Goal: Find contact information: Find contact information

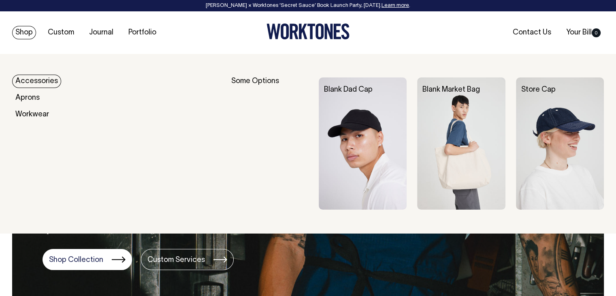
click at [25, 36] on link "Shop" at bounding box center [24, 32] width 24 height 13
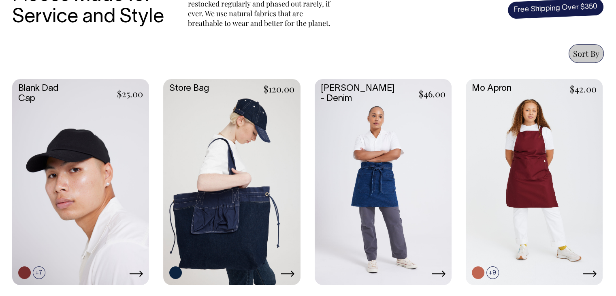
scroll to position [324, 0]
click at [375, 167] on link at bounding box center [383, 181] width 137 height 204
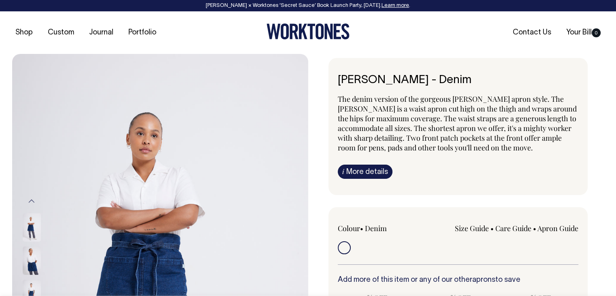
click at [321, 34] on icon at bounding box center [320, 32] width 8 height 16
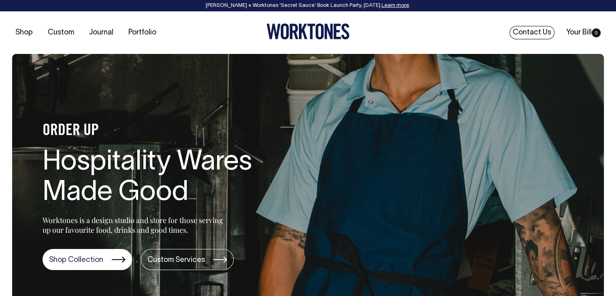
click at [539, 32] on link "Contact Us" at bounding box center [532, 32] width 45 height 13
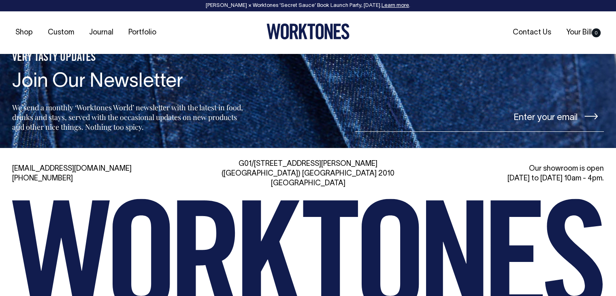
scroll to position [1824, 0]
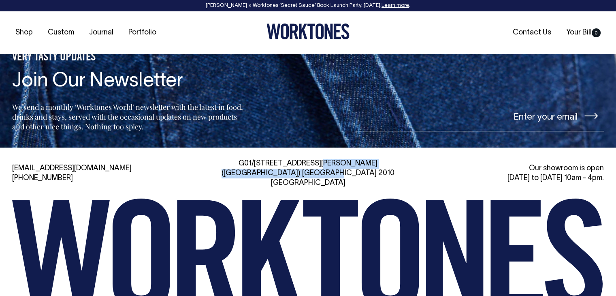
drag, startPoint x: 276, startPoint y: 150, endPoint x: 374, endPoint y: 163, distance: 99.0
click at [374, 163] on div "G01/[STREET_ADDRESS][PERSON_NAME]" at bounding box center [308, 173] width 189 height 29
copy div "[STREET_ADDRESS][PERSON_NAME]"
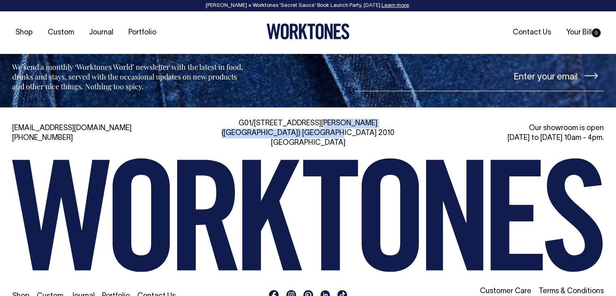
scroll to position [1864, 0]
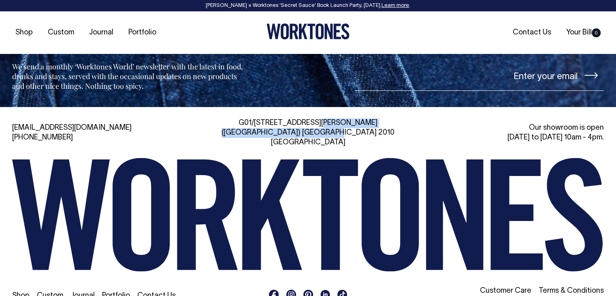
click at [154, 292] on link "Contact Us" at bounding box center [156, 295] width 38 height 7
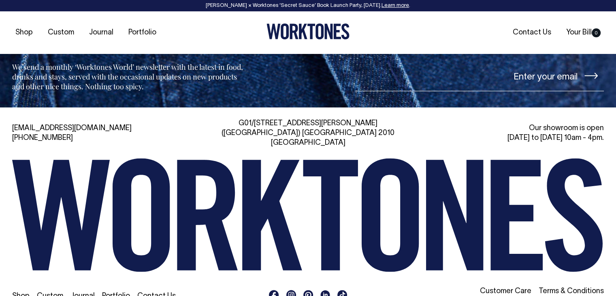
scroll to position [1864, 0]
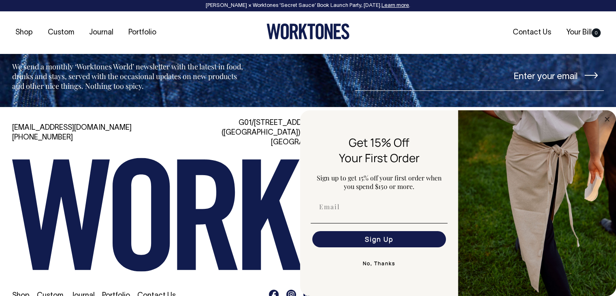
click at [384, 263] on button "No, Thanks" at bounding box center [379, 263] width 137 height 16
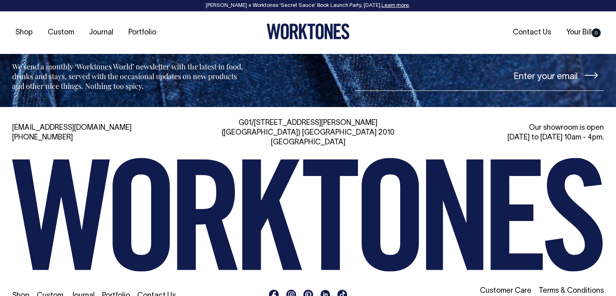
drag, startPoint x: 70, startPoint y: 119, endPoint x: 23, endPoint y: 120, distance: 47.0
click at [23, 123] on div "hi@worktones.com +61 2 7203 1616" at bounding box center [106, 132] width 189 height 19
copy link "2 7203 1616"
drag, startPoint x: 64, startPoint y: 110, endPoint x: 7, endPoint y: 111, distance: 56.7
click at [7, 118] on div "hi@worktones.com +61 2 7203 1616 G01/50 Marshall St, Surry Hills (Gadigal) NSW …" at bounding box center [308, 212] width 616 height 188
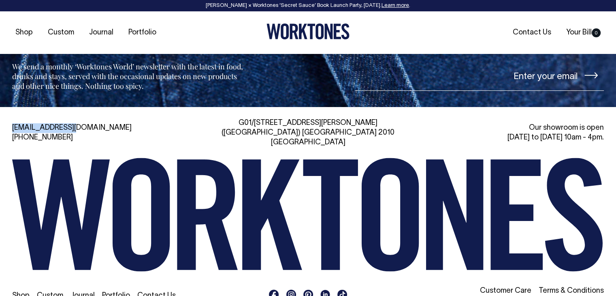
copy link "[EMAIL_ADDRESS][DOMAIN_NAME]"
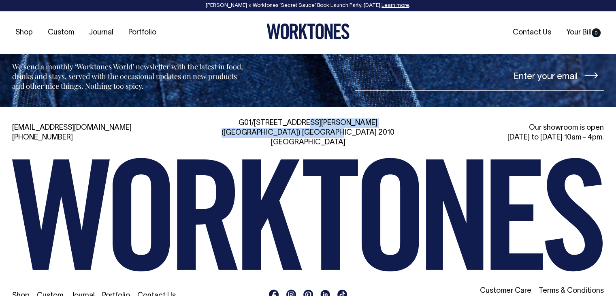
drag, startPoint x: 261, startPoint y: 110, endPoint x: 370, endPoint y: 119, distance: 110.1
click at [370, 119] on div "G01/[STREET_ADDRESS][PERSON_NAME]" at bounding box center [308, 132] width 189 height 29
copy div "G01/[STREET_ADDRESS][PERSON_NAME]"
